Goal: Information Seeking & Learning: Learn about a topic

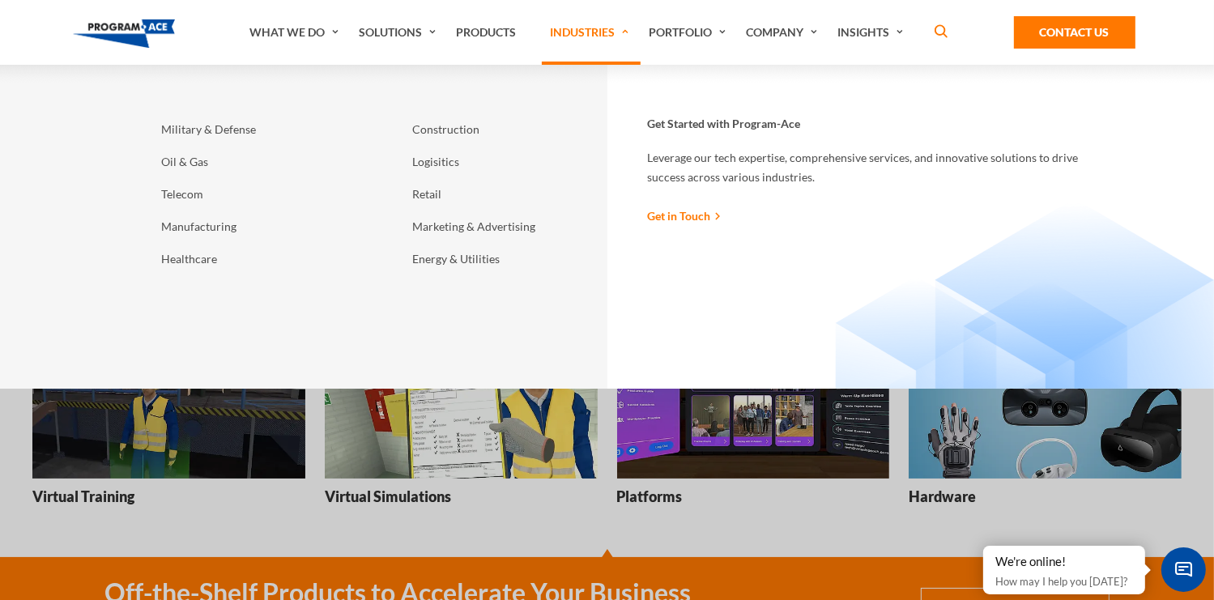
click at [543, 45] on link "Industries" at bounding box center [591, 32] width 99 height 65
